Goal: Transaction & Acquisition: Obtain resource

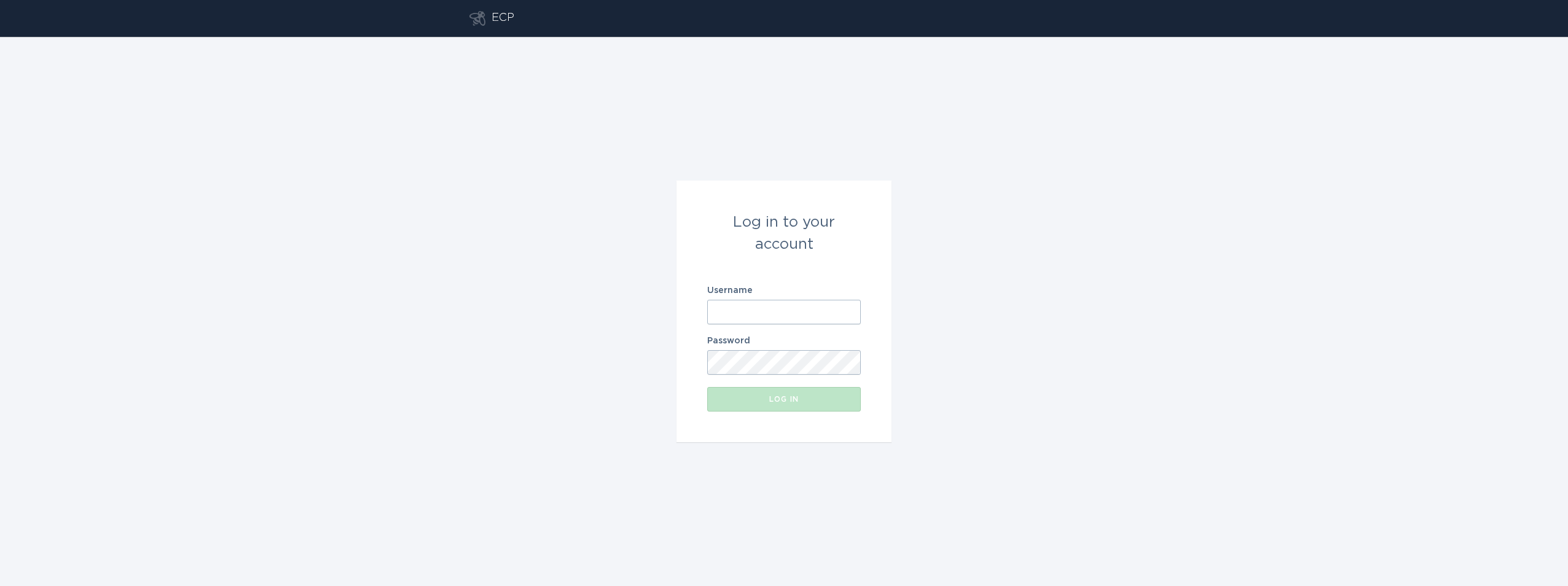
type input "[PERSON_NAME][EMAIL_ADDRESS][DOMAIN_NAME]"
click at [806, 405] on button "Log in" at bounding box center [784, 399] width 154 height 24
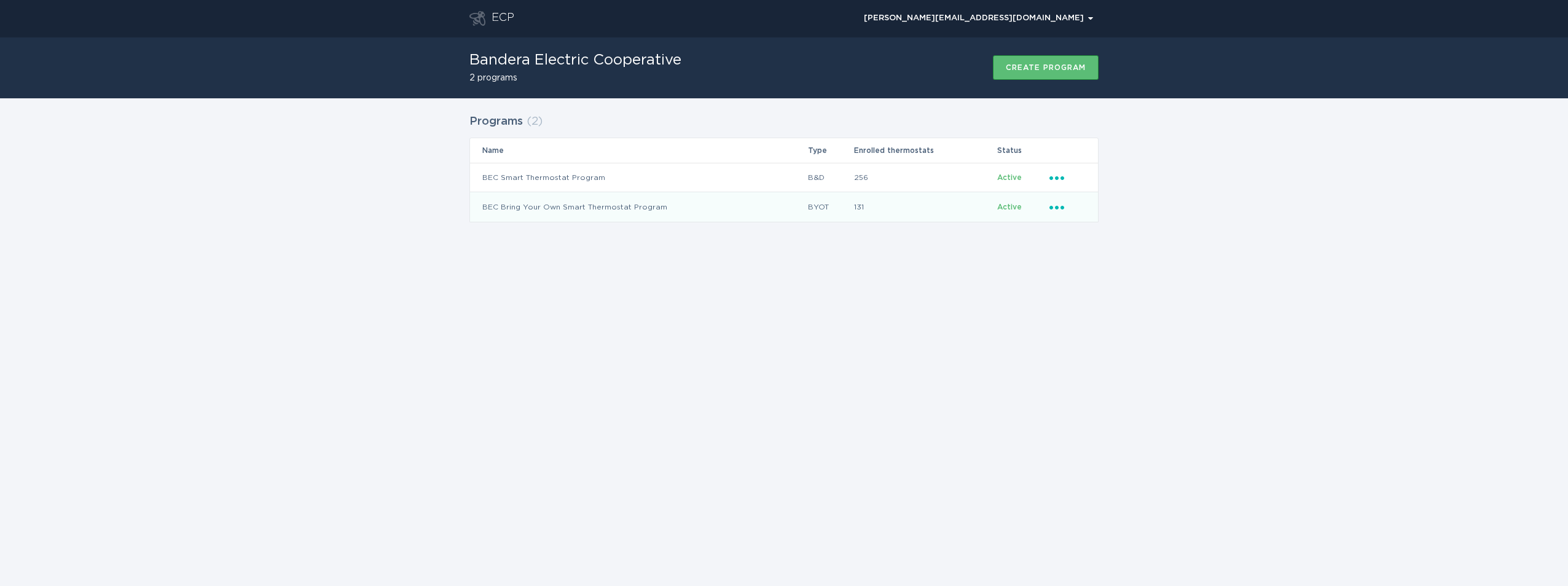
click at [1061, 211] on div "Ellipsis" at bounding box center [1067, 207] width 36 height 13
click at [1081, 306] on div "Download new applicants" at bounding box center [1114, 313] width 128 height 28
